Goal: Navigation & Orientation: Find specific page/section

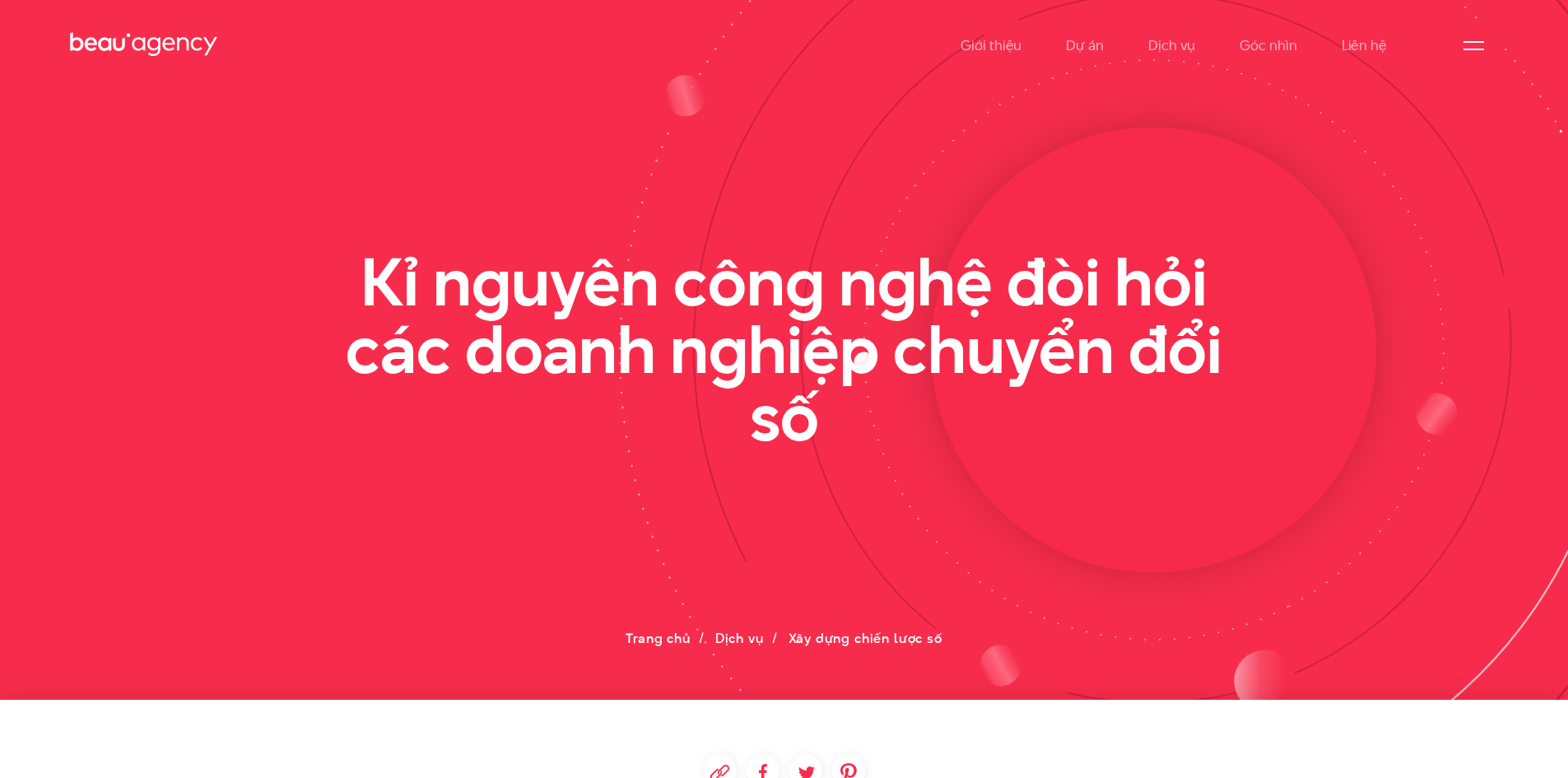
click at [1267, 230] on icon at bounding box center [1153, 350] width 444 height 444
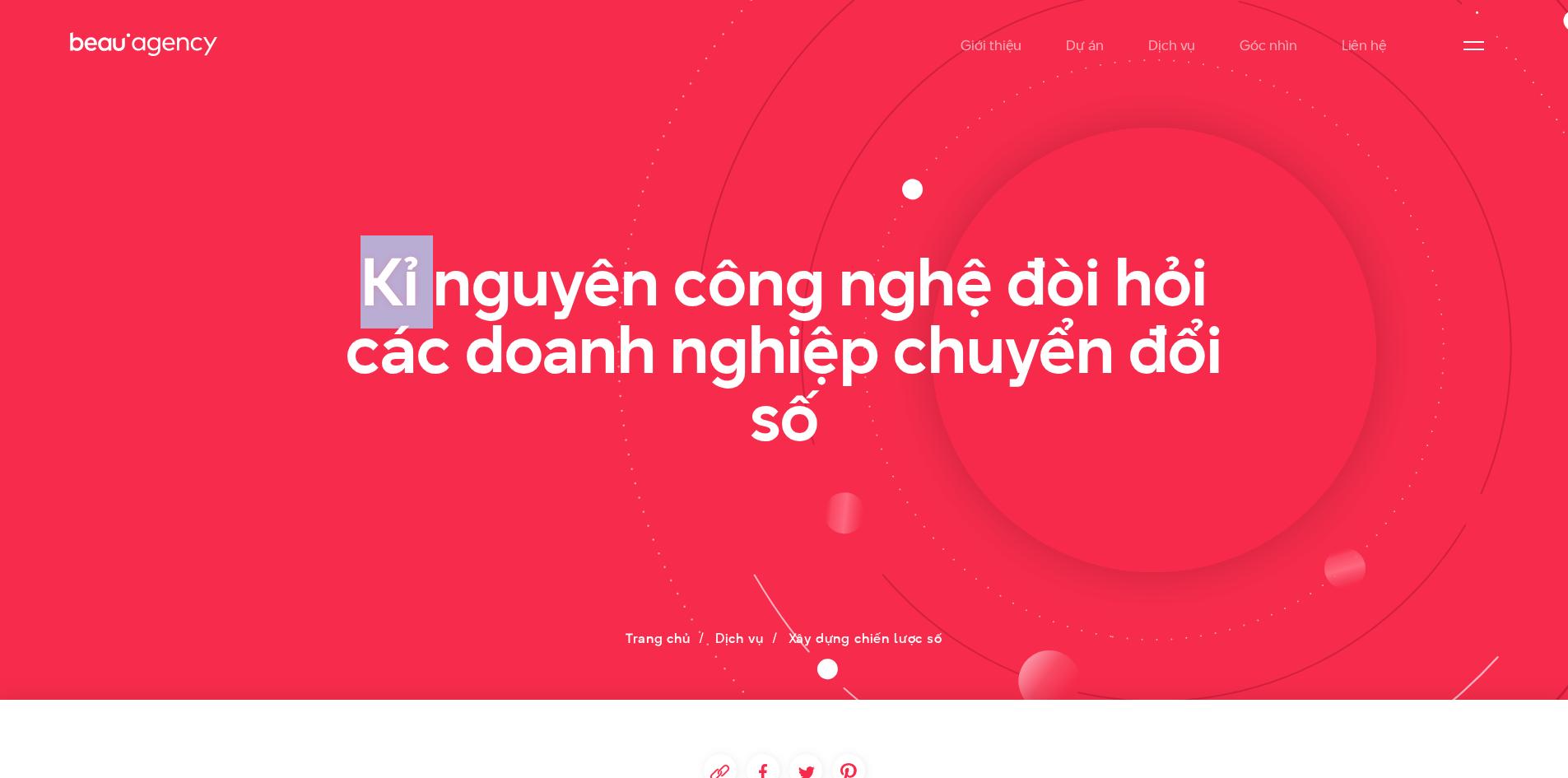
click at [1267, 230] on icon at bounding box center [1153, 350] width 444 height 444
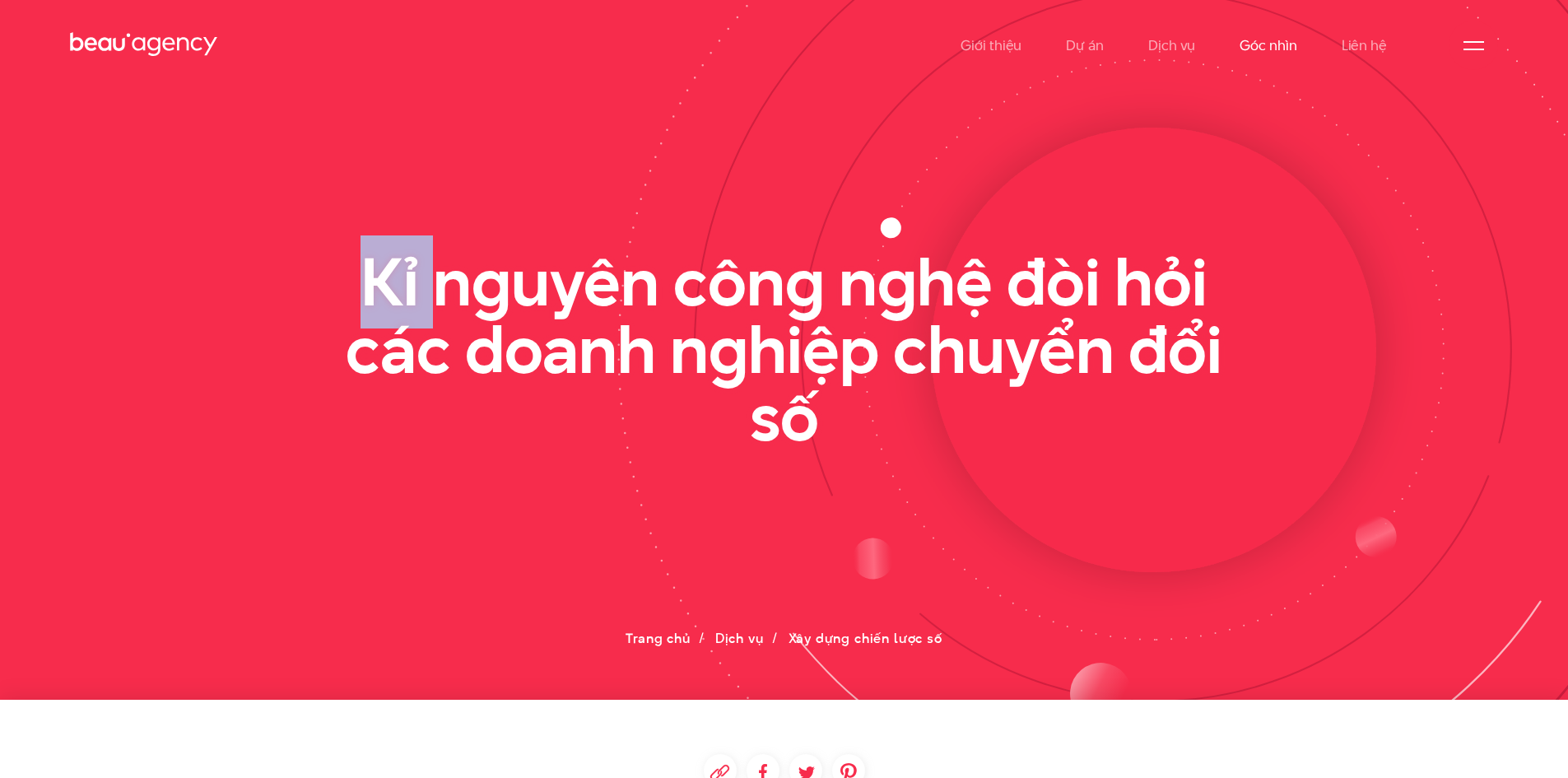
click at [1280, 49] on link "Góc nhìn" at bounding box center [1268, 45] width 57 height 90
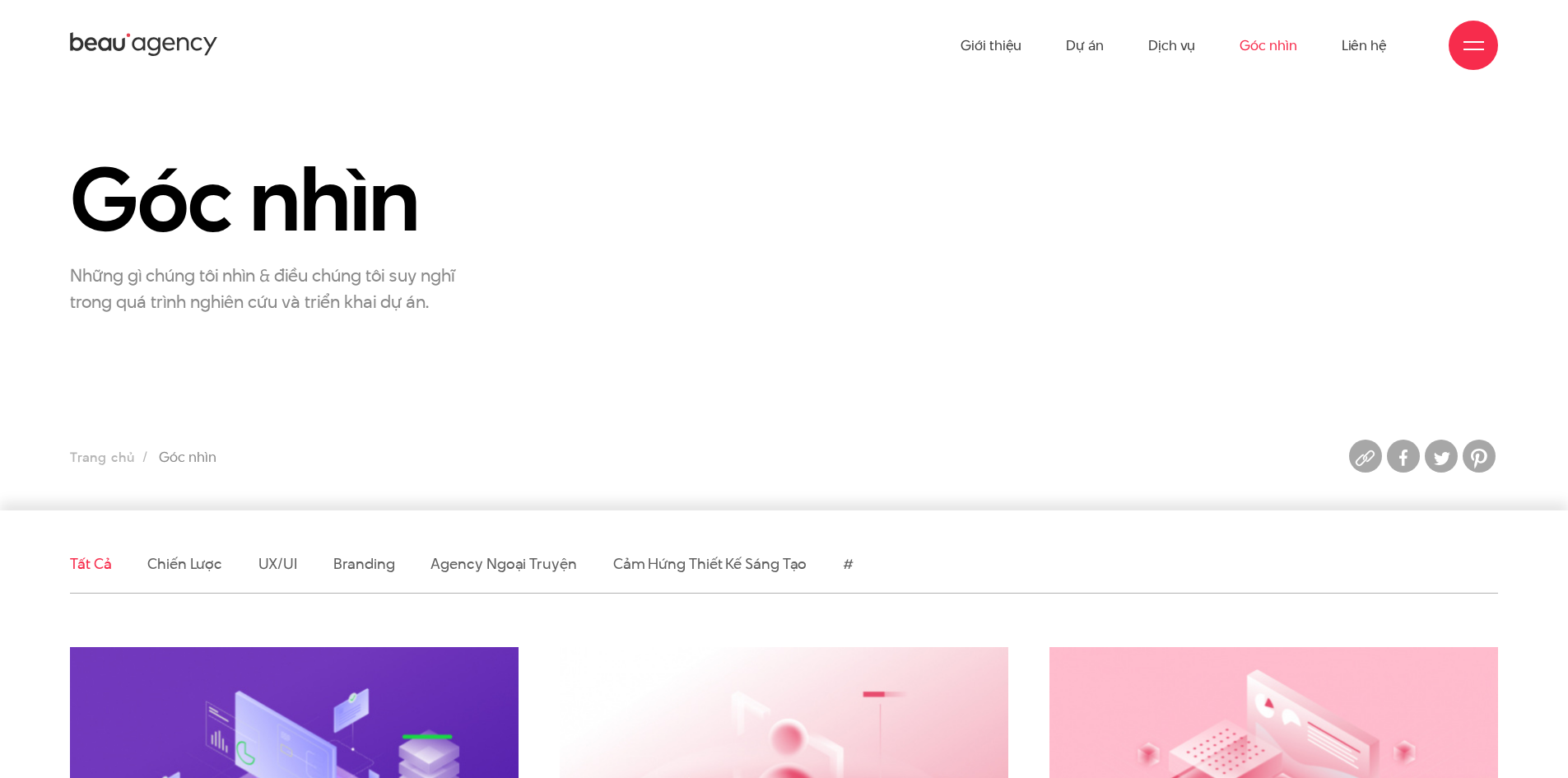
click at [1459, 50] on div at bounding box center [1473, 45] width 49 height 49
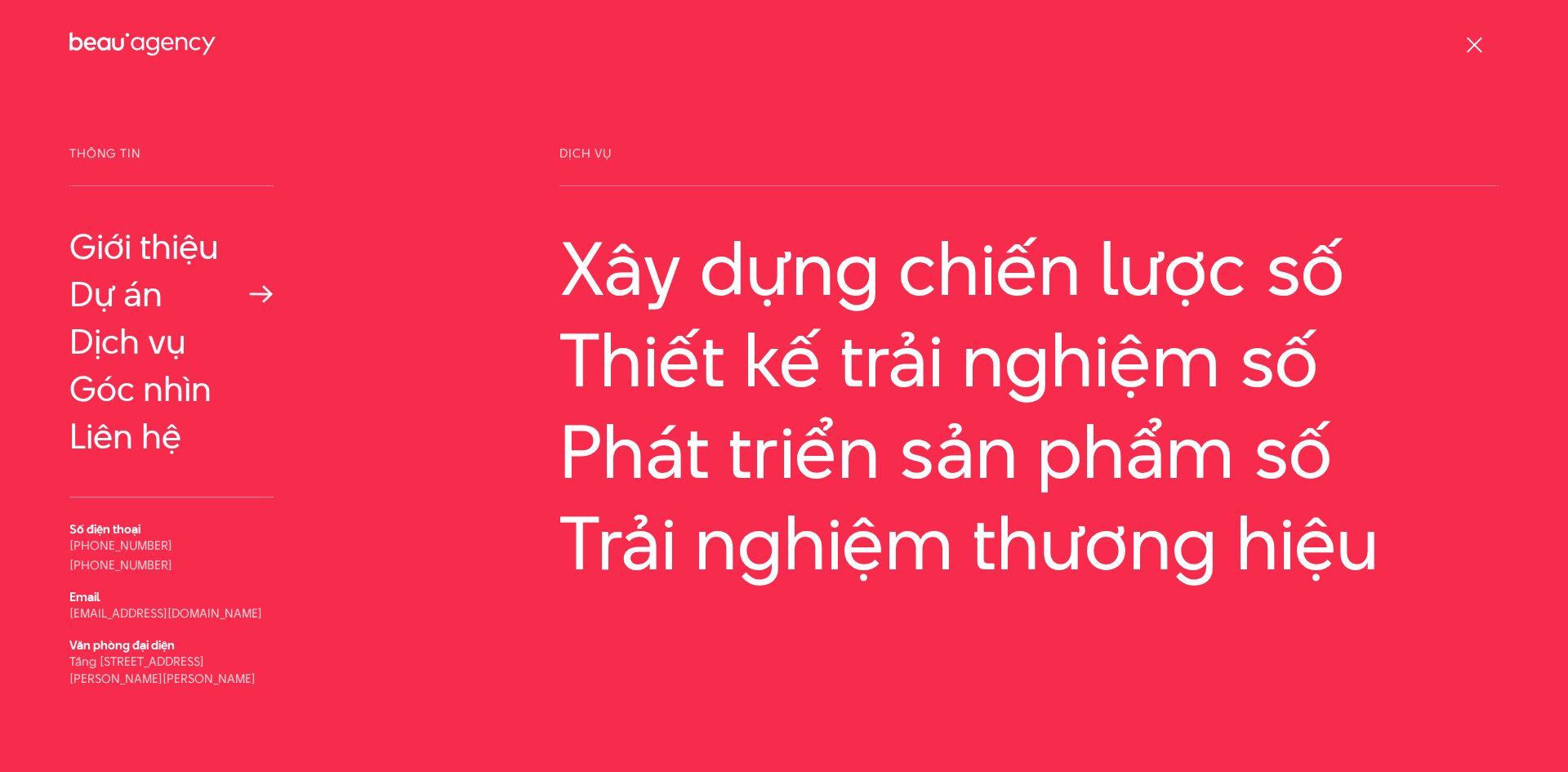
click at [151, 308] on link "Dự án" at bounding box center [171, 294] width 204 height 39
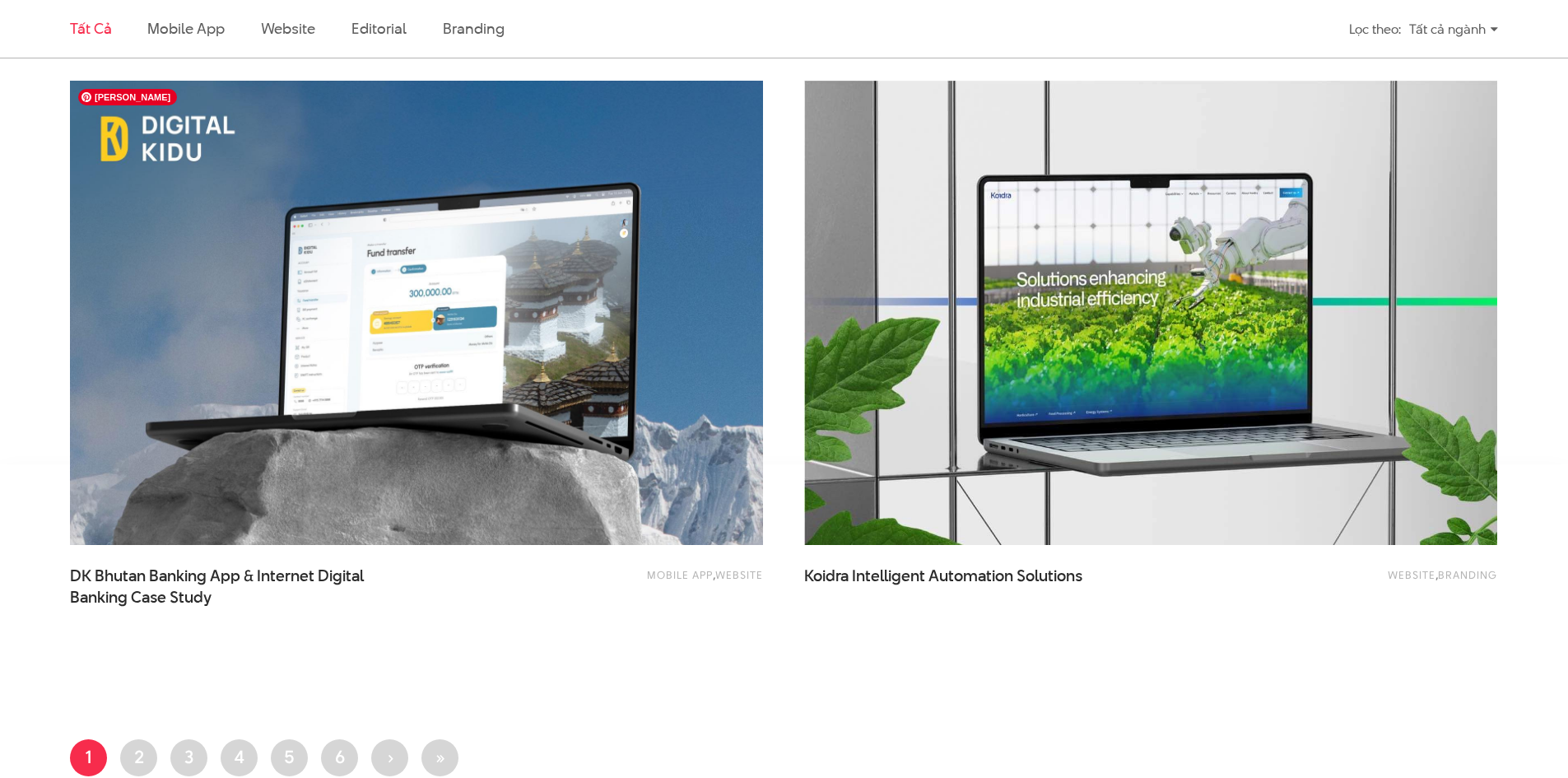
scroll to position [4505, 0]
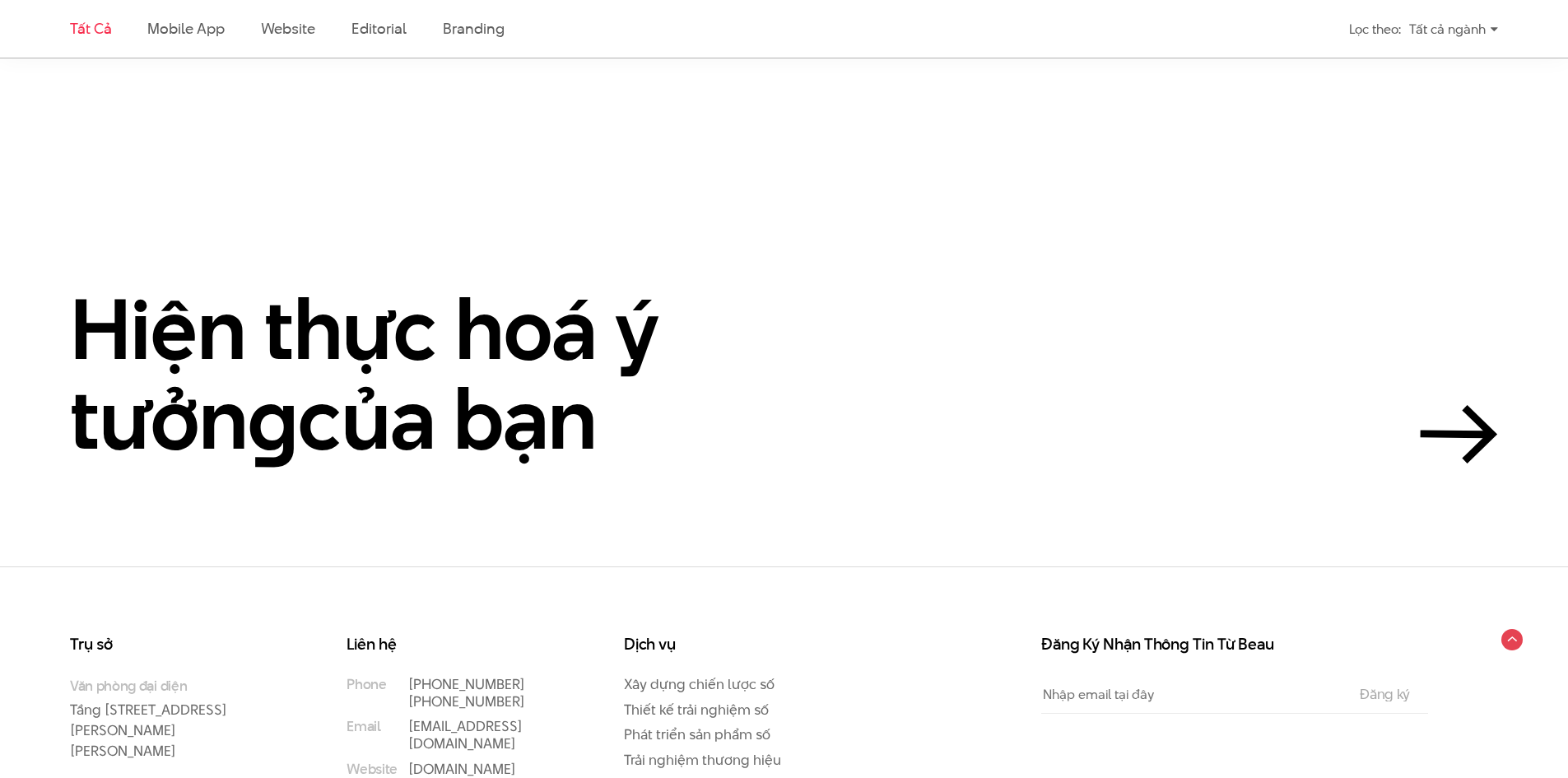
click at [107, 21] on link "Tất cả" at bounding box center [90, 28] width 41 height 20
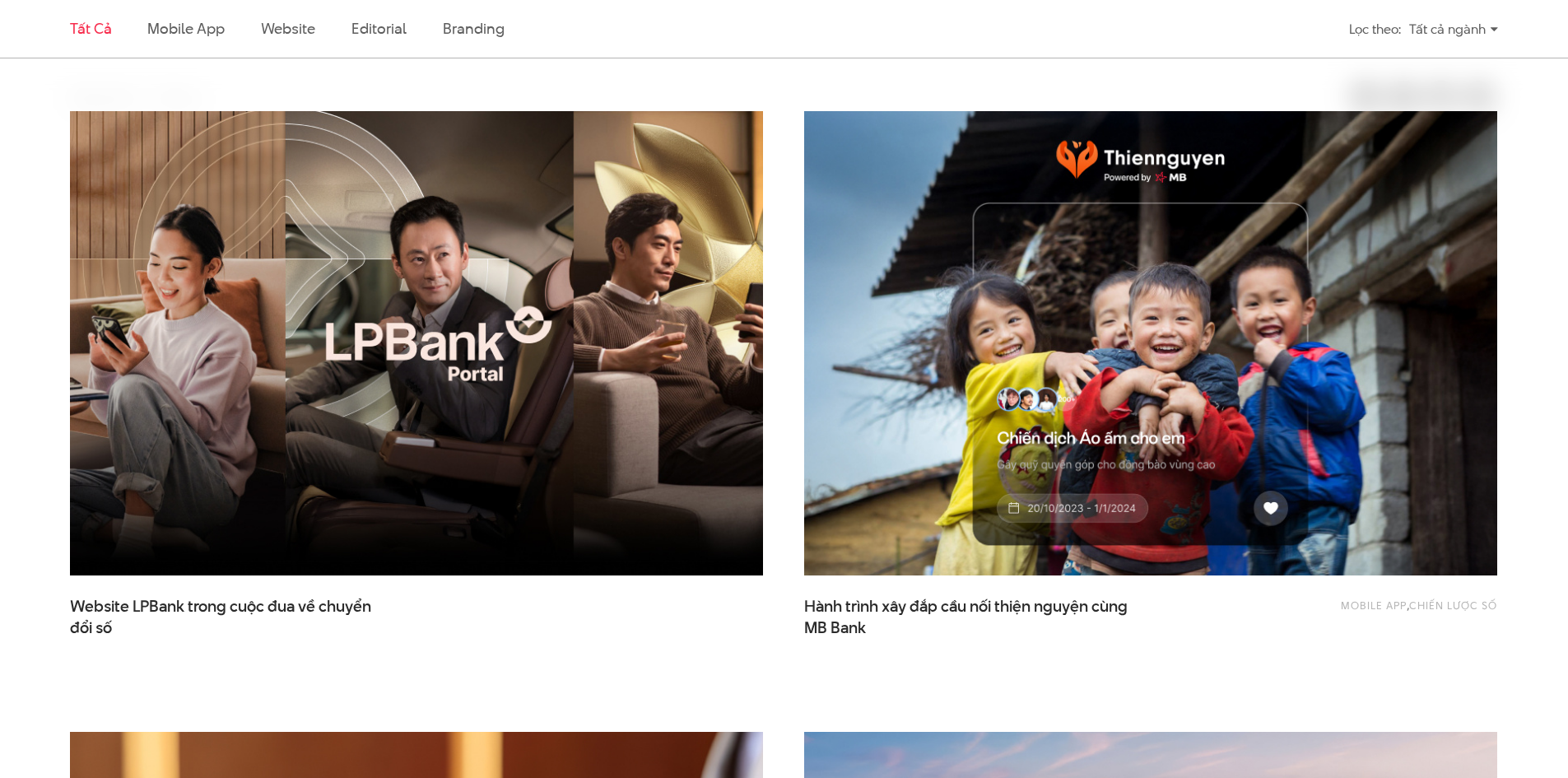
scroll to position [548, 0]
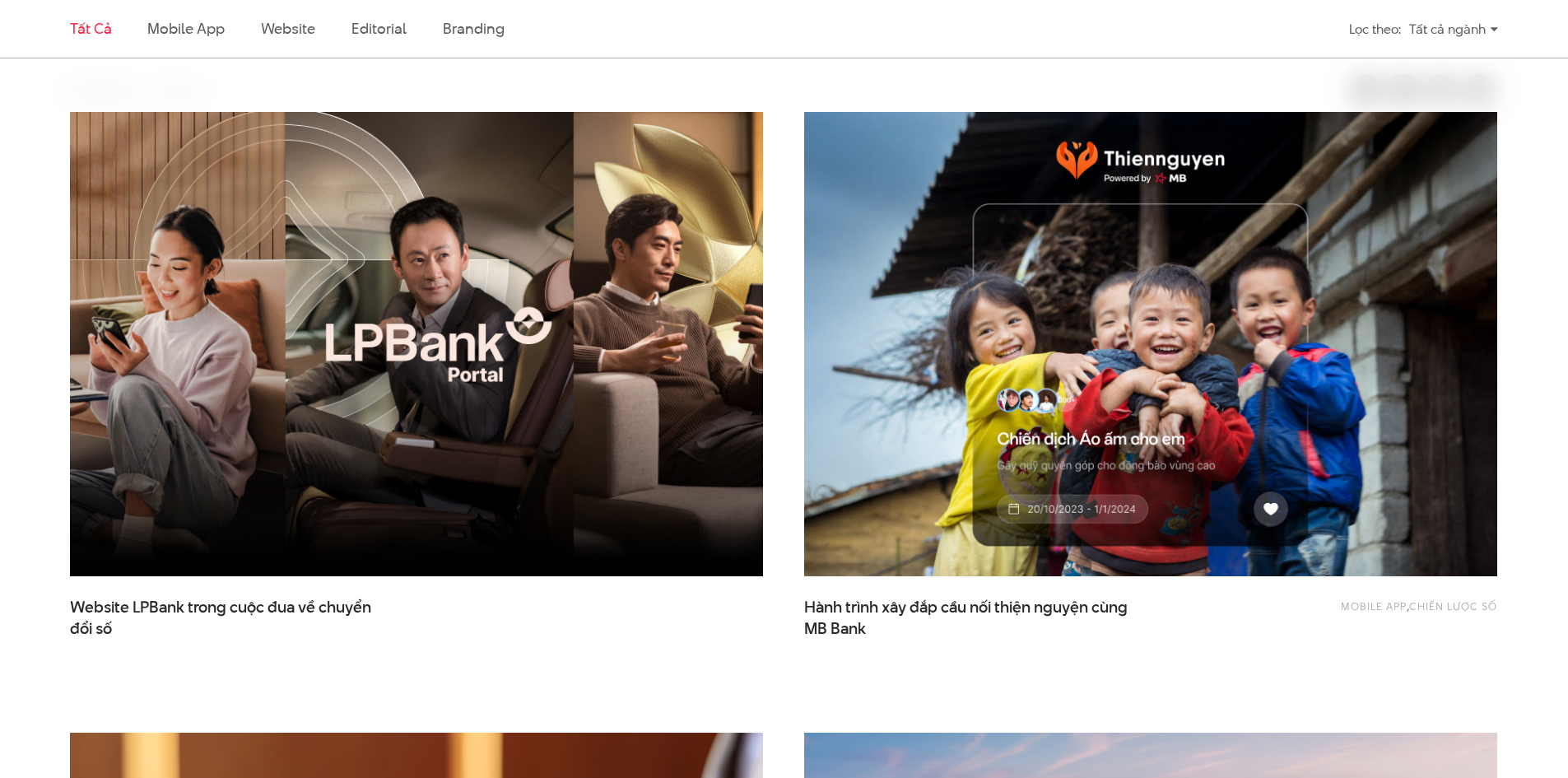
click at [142, 38] on ul "Tất cả Mobile app Website Editorial Branding" at bounding box center [601, 29] width 1061 height 58
click at [160, 31] on link "Mobile app" at bounding box center [186, 28] width 77 height 20
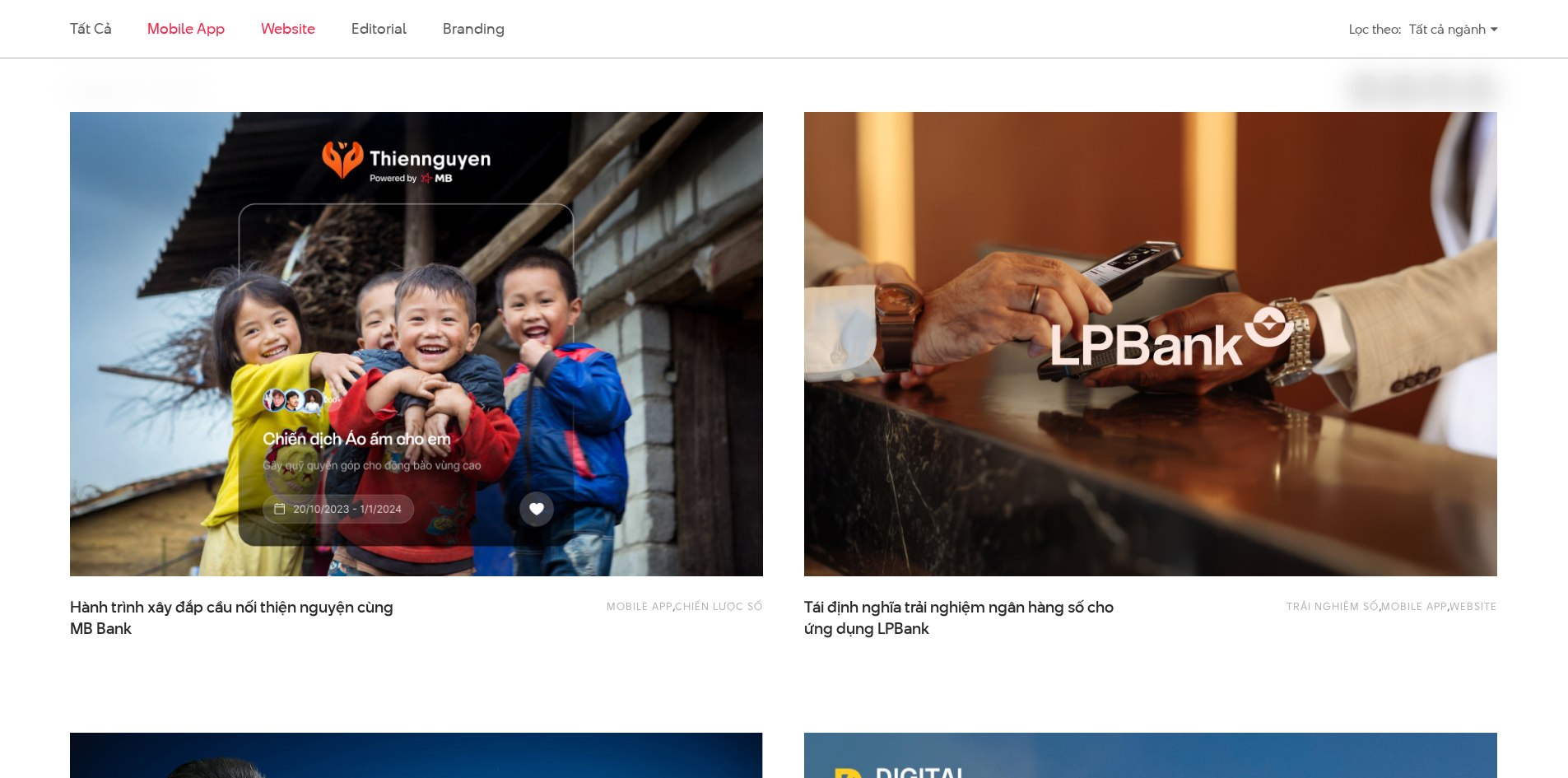
click at [272, 20] on link "Website" at bounding box center [288, 28] width 55 height 20
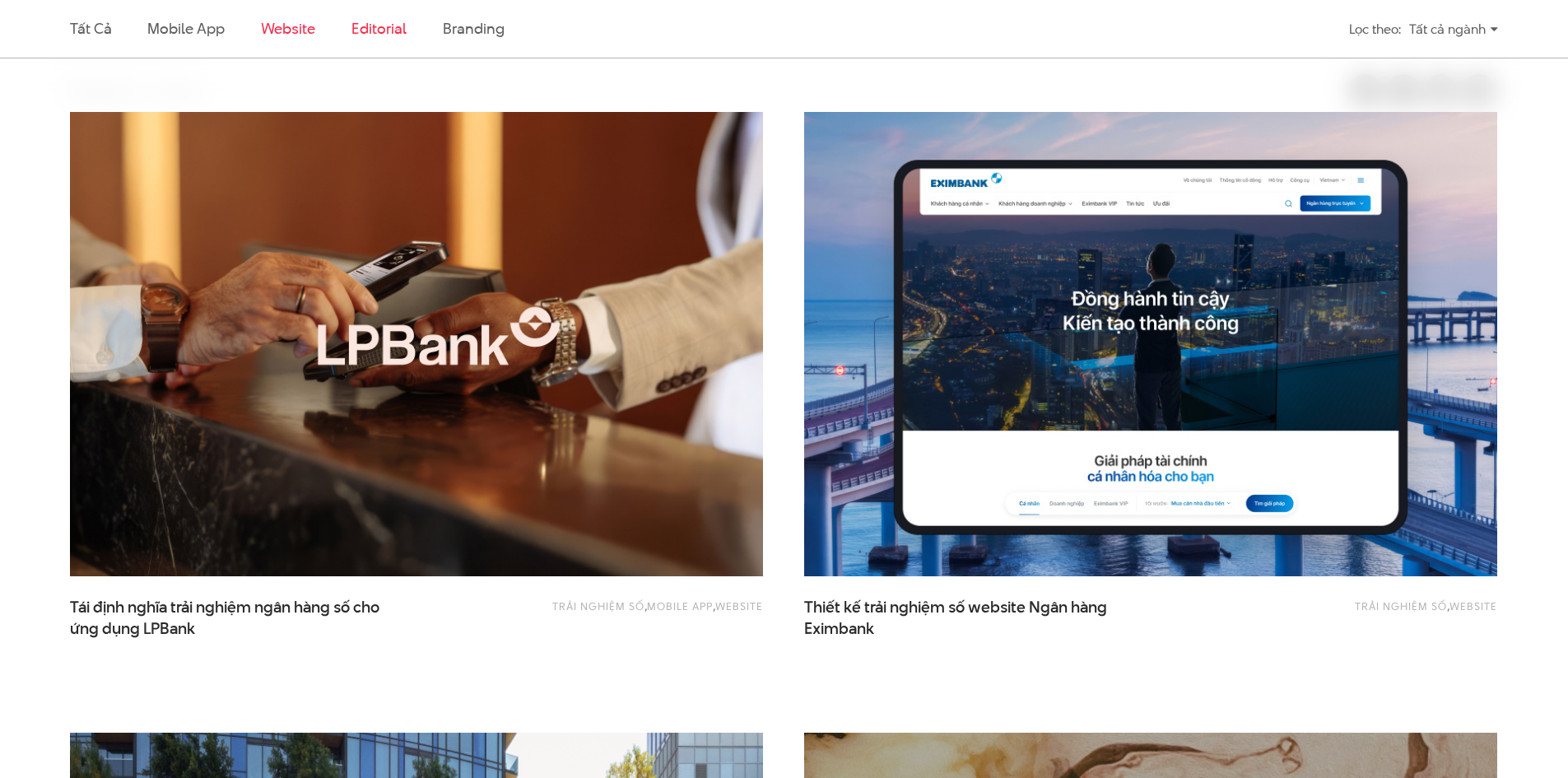
click at [376, 33] on link "Editorial" at bounding box center [379, 28] width 55 height 20
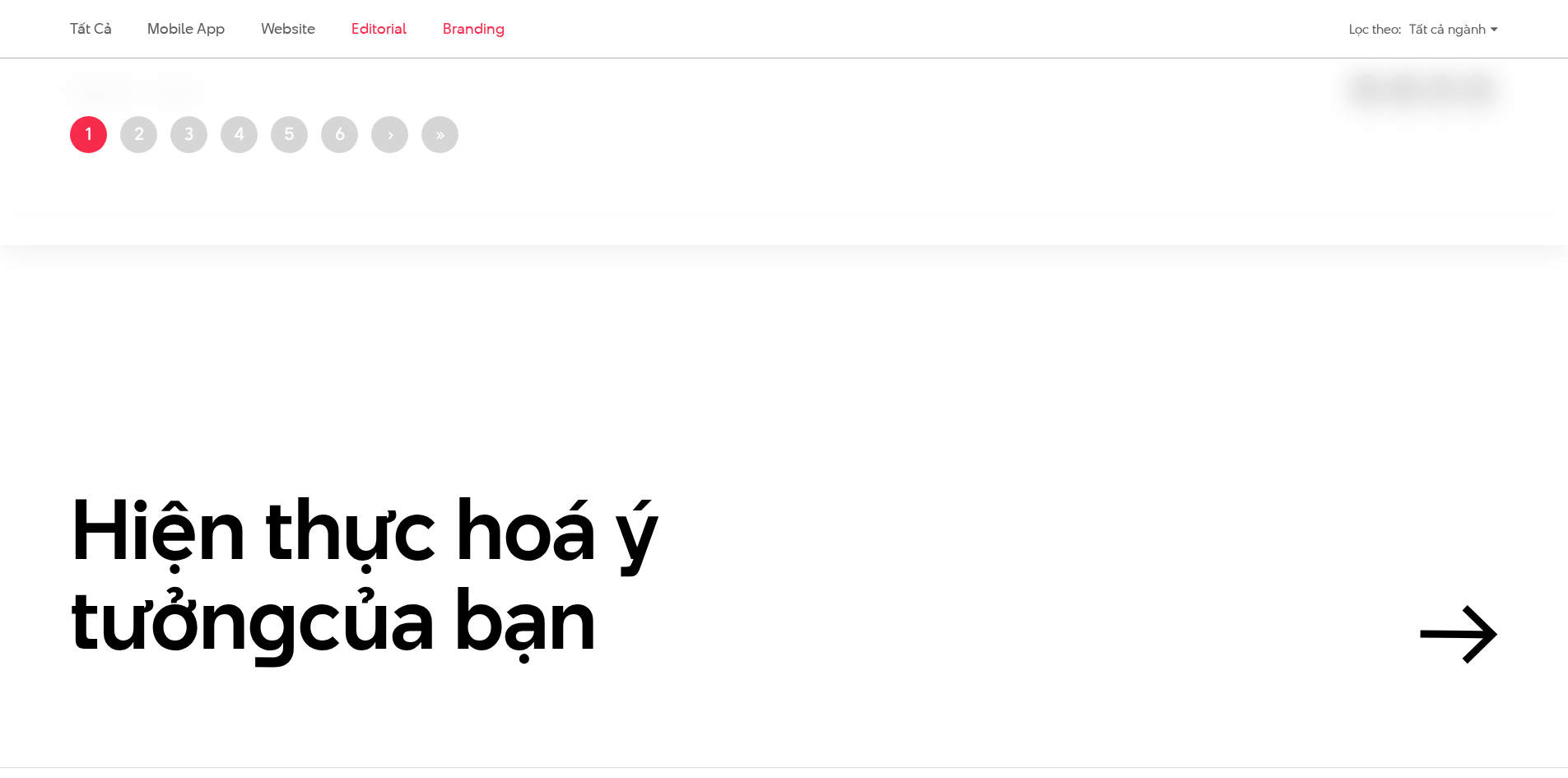
click at [479, 25] on link "Branding" at bounding box center [473, 28] width 61 height 20
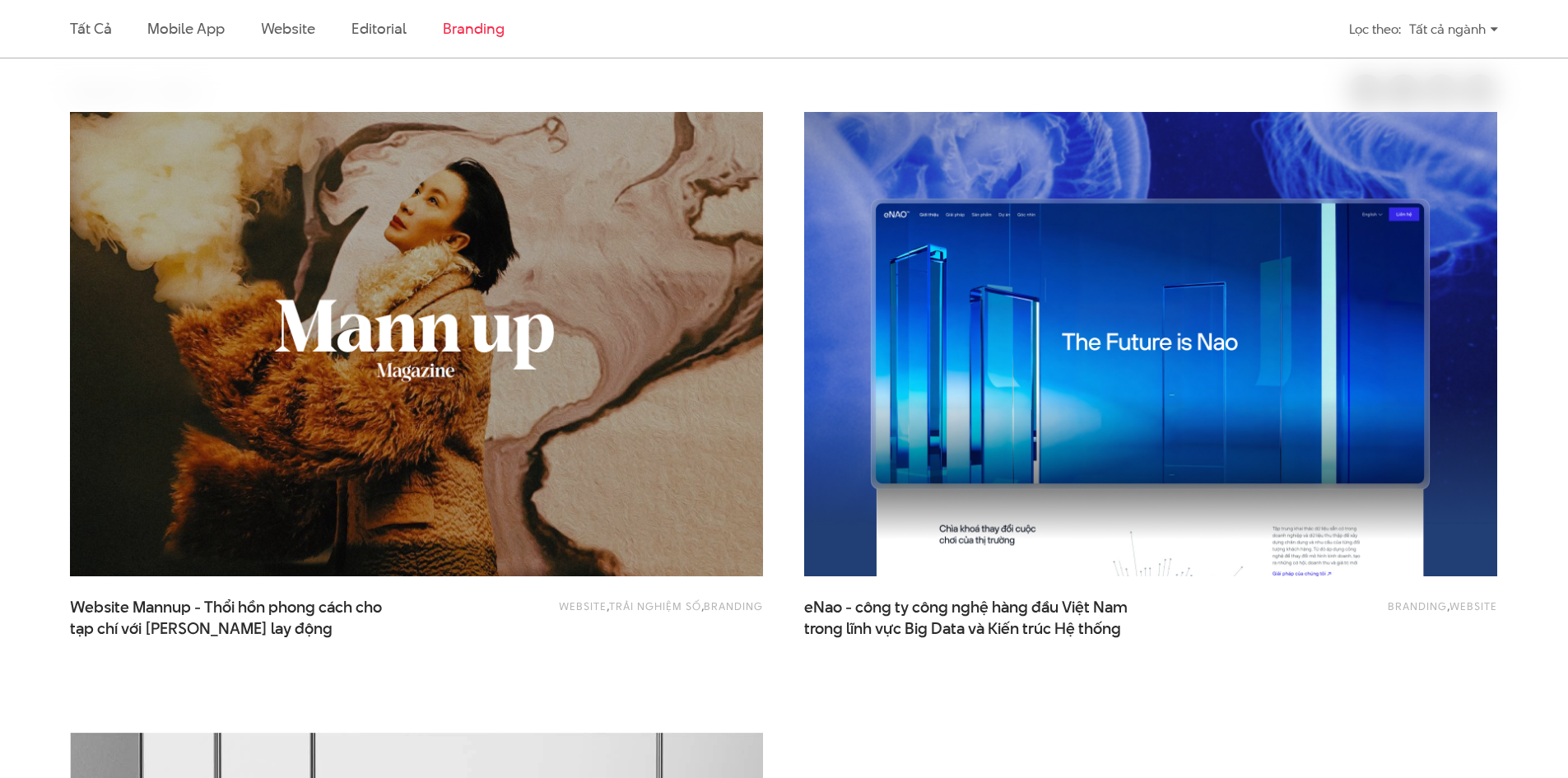
click at [88, 41] on li "Tất cả" at bounding box center [90, 29] width 41 height 58
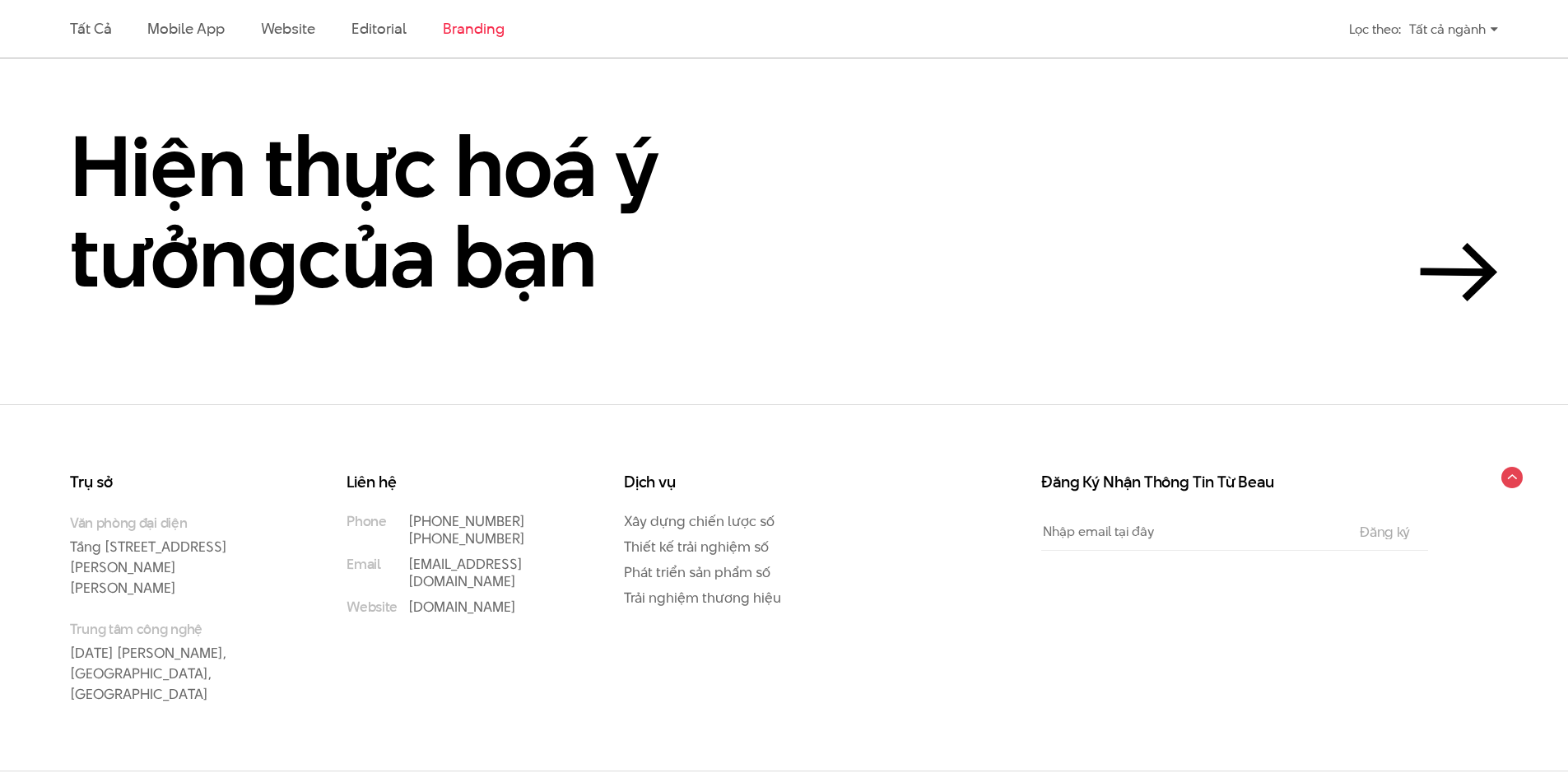
scroll to position [2187, 0]
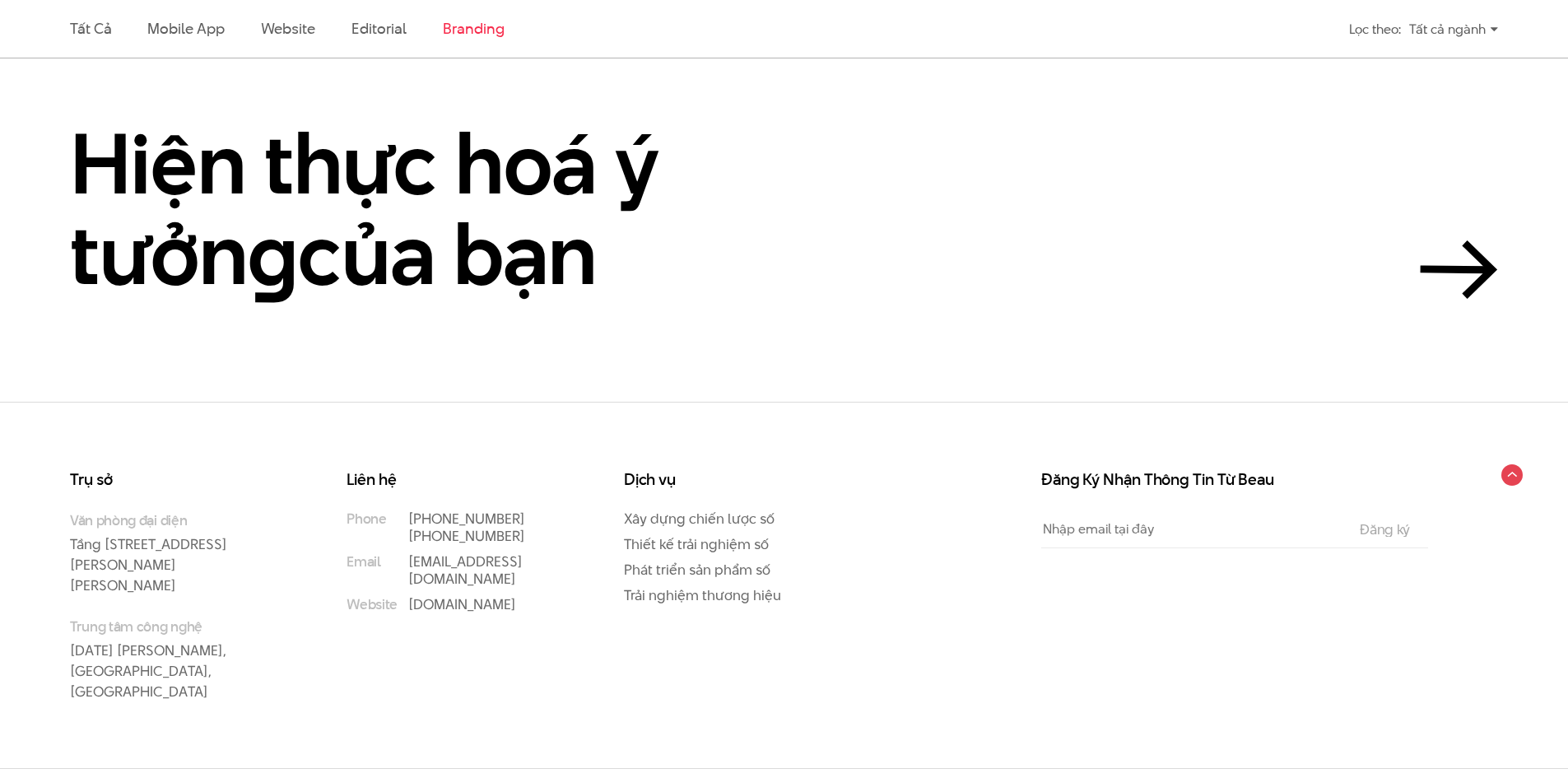
click at [207, 549] on p "Văn phòng đại diện Tầng 5, 33 Giang Văn Minh, Kim Mã, Ba Đình, Hà Nội" at bounding box center [175, 553] width 211 height 85
click at [302, 688] on div "Trụ sở Văn phòng đại diện Tầng 5, 33 Giang Văn Minh, Kim Mã, Ba Đình, Hà Nội Tr…" at bounding box center [188, 607] width 276 height 271
click at [707, 596] on link "Trải nghiệm thương hiệu" at bounding box center [702, 595] width 157 height 20
